Goal: Book appointment/travel/reservation

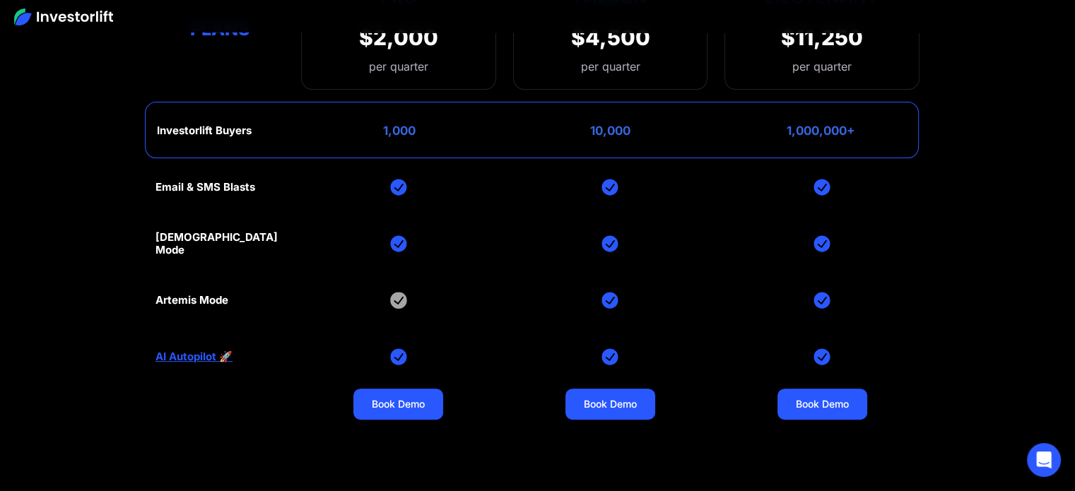
scroll to position [5712, 0]
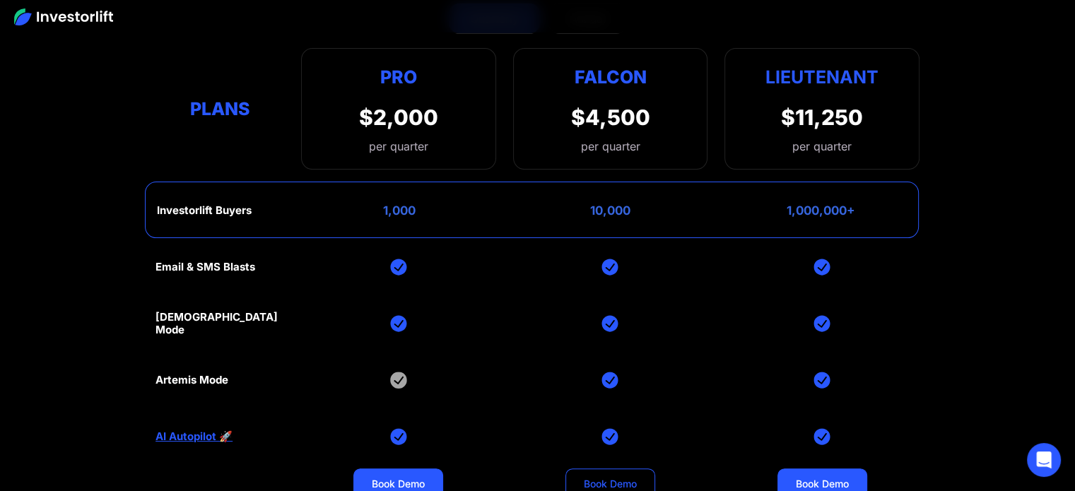
click at [613, 469] on link "Book Demo" at bounding box center [611, 484] width 90 height 31
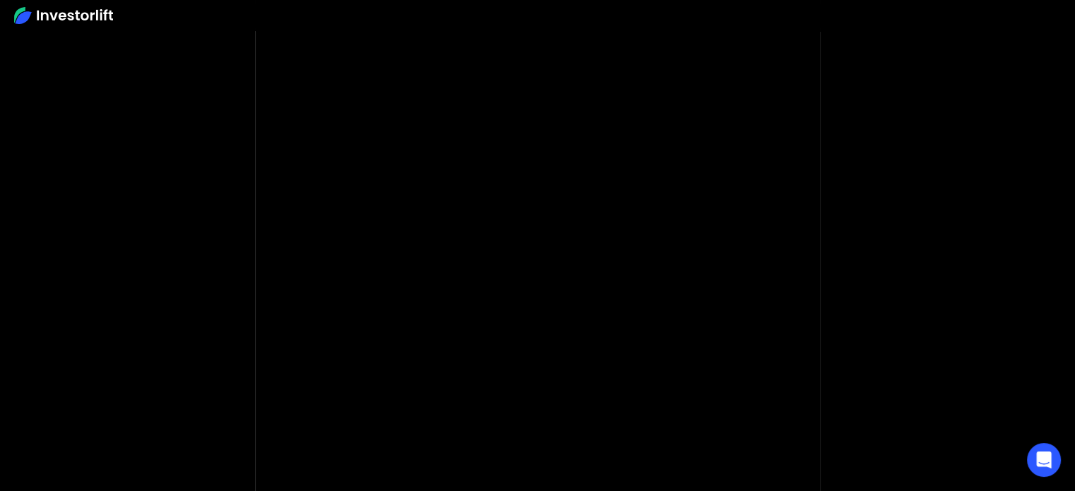
scroll to position [79, 0]
